Goal: Transaction & Acquisition: Purchase product/service

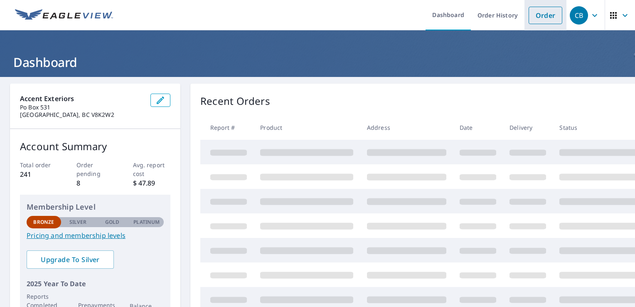
click at [548, 17] on link "Order" at bounding box center [545, 15] width 34 height 17
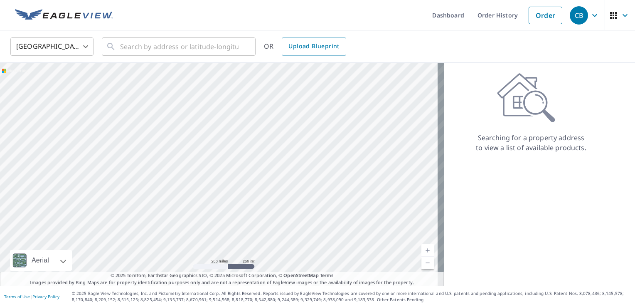
click at [88, 49] on body "CB CB Dashboard Order History Order CB United States US ​ ​ OR Upload Blueprint…" at bounding box center [317, 153] width 635 height 307
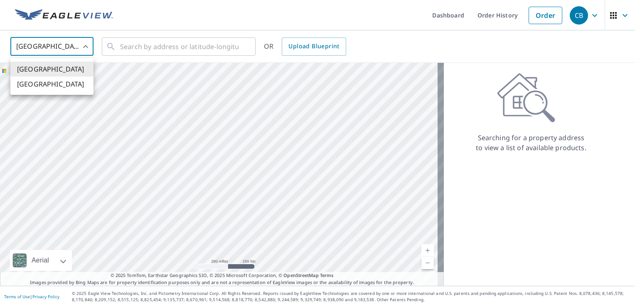
click at [53, 86] on li "[GEOGRAPHIC_DATA]" at bounding box center [51, 83] width 83 height 15
type input "CA"
click at [177, 49] on input "text" at bounding box center [179, 46] width 118 height 23
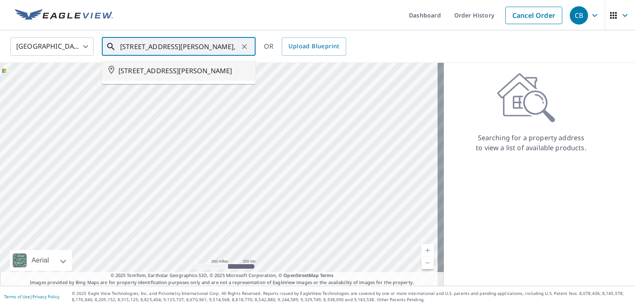
click at [153, 76] on span "[STREET_ADDRESS][PERSON_NAME]" at bounding box center [183, 71] width 130 height 10
type input "[STREET_ADDRESS][PERSON_NAME]"
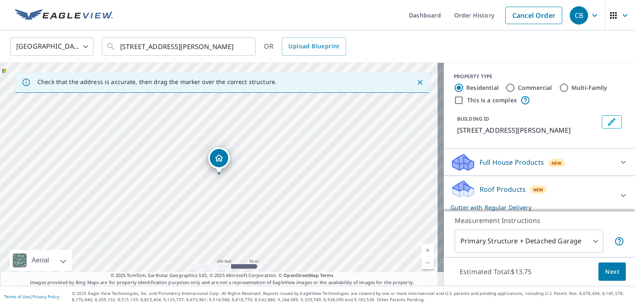
click at [422, 250] on link "Current Level 17, Zoom In" at bounding box center [427, 250] width 12 height 12
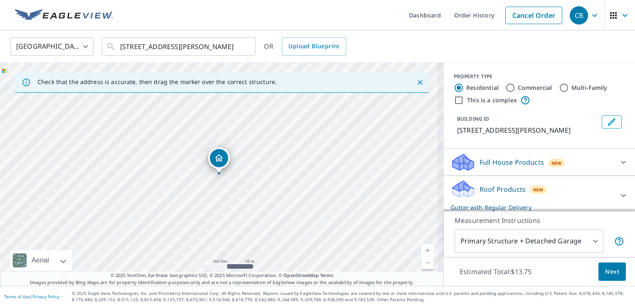
click at [422, 250] on link "Current Level 18, Zoom In" at bounding box center [427, 250] width 12 height 12
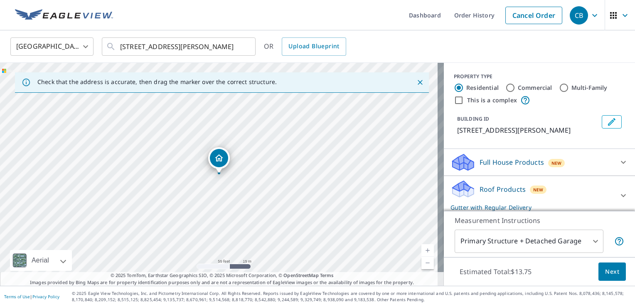
click at [422, 250] on link "Current Level 19, Zoom In" at bounding box center [427, 250] width 12 height 12
drag, startPoint x: 308, startPoint y: 239, endPoint x: 307, endPoint y: 162, distance: 77.3
click at [307, 162] on div "[STREET_ADDRESS][PERSON_NAME]" at bounding box center [222, 174] width 444 height 223
click at [421, 263] on link "Current Level 20, Zoom Out" at bounding box center [427, 262] width 12 height 12
click at [421, 263] on link "Current Level 19, Zoom Out" at bounding box center [427, 262] width 12 height 12
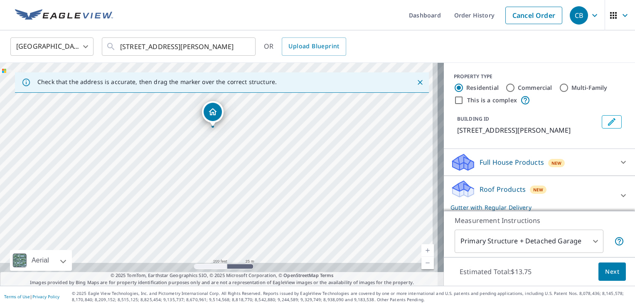
drag, startPoint x: 381, startPoint y: 167, endPoint x: 376, endPoint y: 139, distance: 28.0
click at [376, 139] on div "[STREET_ADDRESS][PERSON_NAME]" at bounding box center [222, 174] width 444 height 223
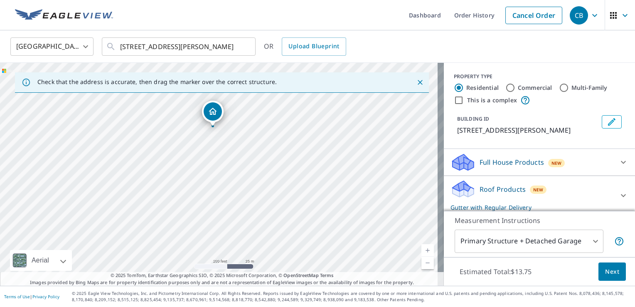
click at [421, 250] on link "Current Level 18, Zoom In" at bounding box center [427, 250] width 12 height 12
drag, startPoint x: 396, startPoint y: 172, endPoint x: 396, endPoint y: 201, distance: 28.7
click at [396, 201] on div "[STREET_ADDRESS][PERSON_NAME]" at bounding box center [222, 174] width 444 height 223
click at [416, 84] on icon "Close" at bounding box center [420, 82] width 8 height 8
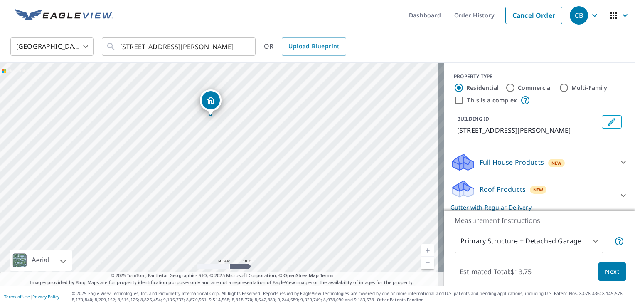
drag, startPoint x: 384, startPoint y: 240, endPoint x: 376, endPoint y: 182, distance: 58.3
click at [376, 182] on div "[STREET_ADDRESS][PERSON_NAME]" at bounding box center [222, 174] width 444 height 223
click at [421, 265] on link "Current Level 19, Zoom Out" at bounding box center [427, 262] width 12 height 12
drag, startPoint x: 366, startPoint y: 233, endPoint x: 360, endPoint y: 214, distance: 20.4
click at [360, 214] on div "[STREET_ADDRESS][PERSON_NAME]" at bounding box center [222, 174] width 444 height 223
